Goal: Transaction & Acquisition: Purchase product/service

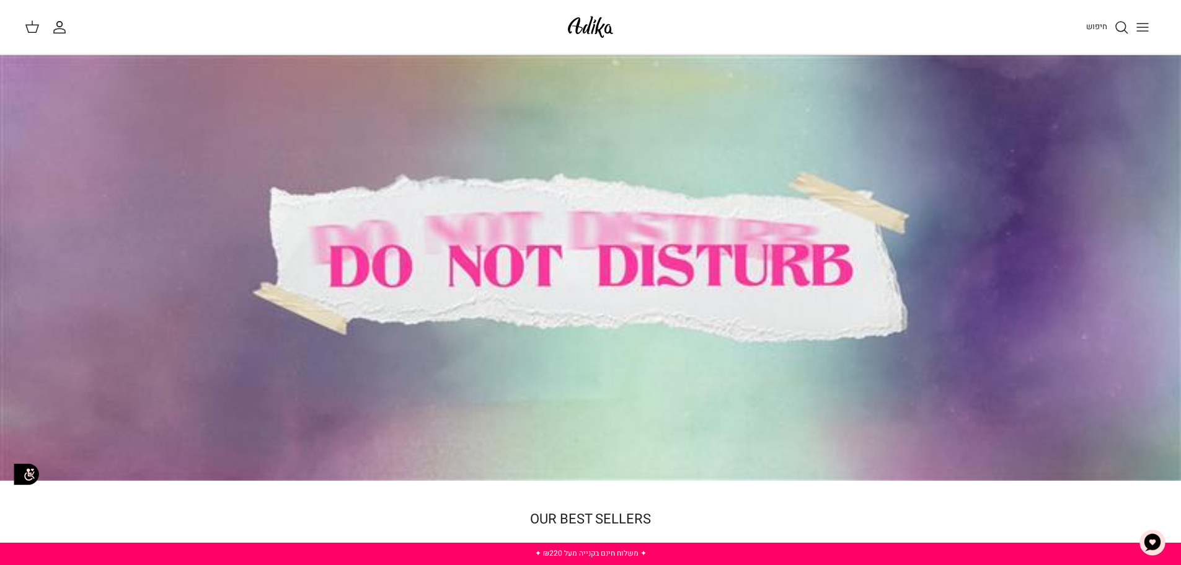
click at [589, 19] on img at bounding box center [590, 26] width 53 height 29
drag, startPoint x: 1087, startPoint y: 242, endPoint x: 578, endPoint y: 245, distance: 509.6
click at [578, 245] on div at bounding box center [590, 267] width 1181 height 425
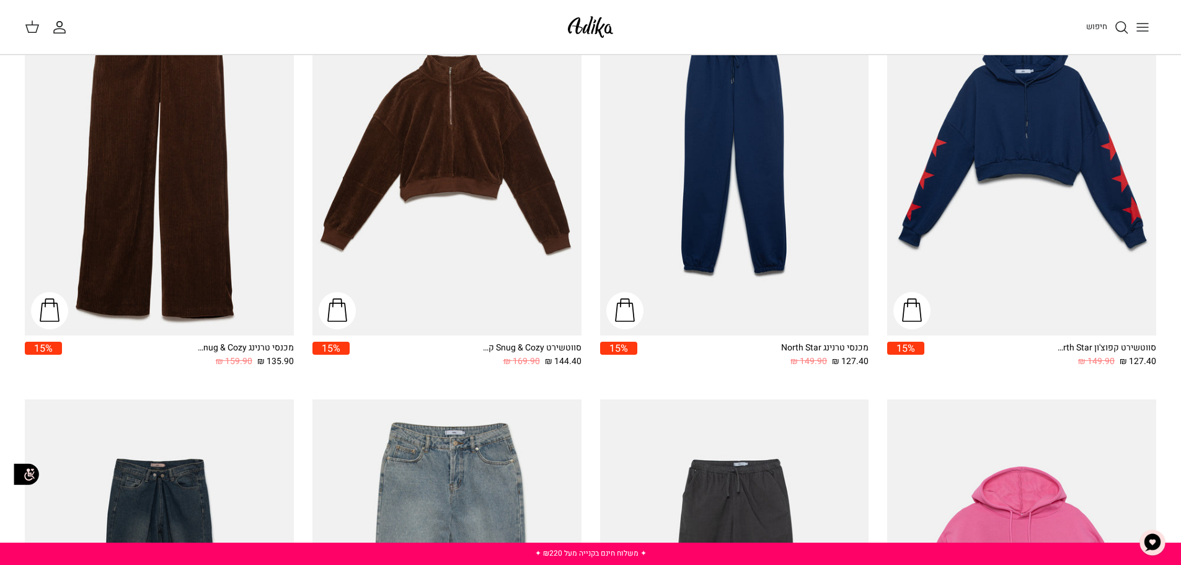
scroll to position [1069, 0]
